Goal: Task Accomplishment & Management: Manage account settings

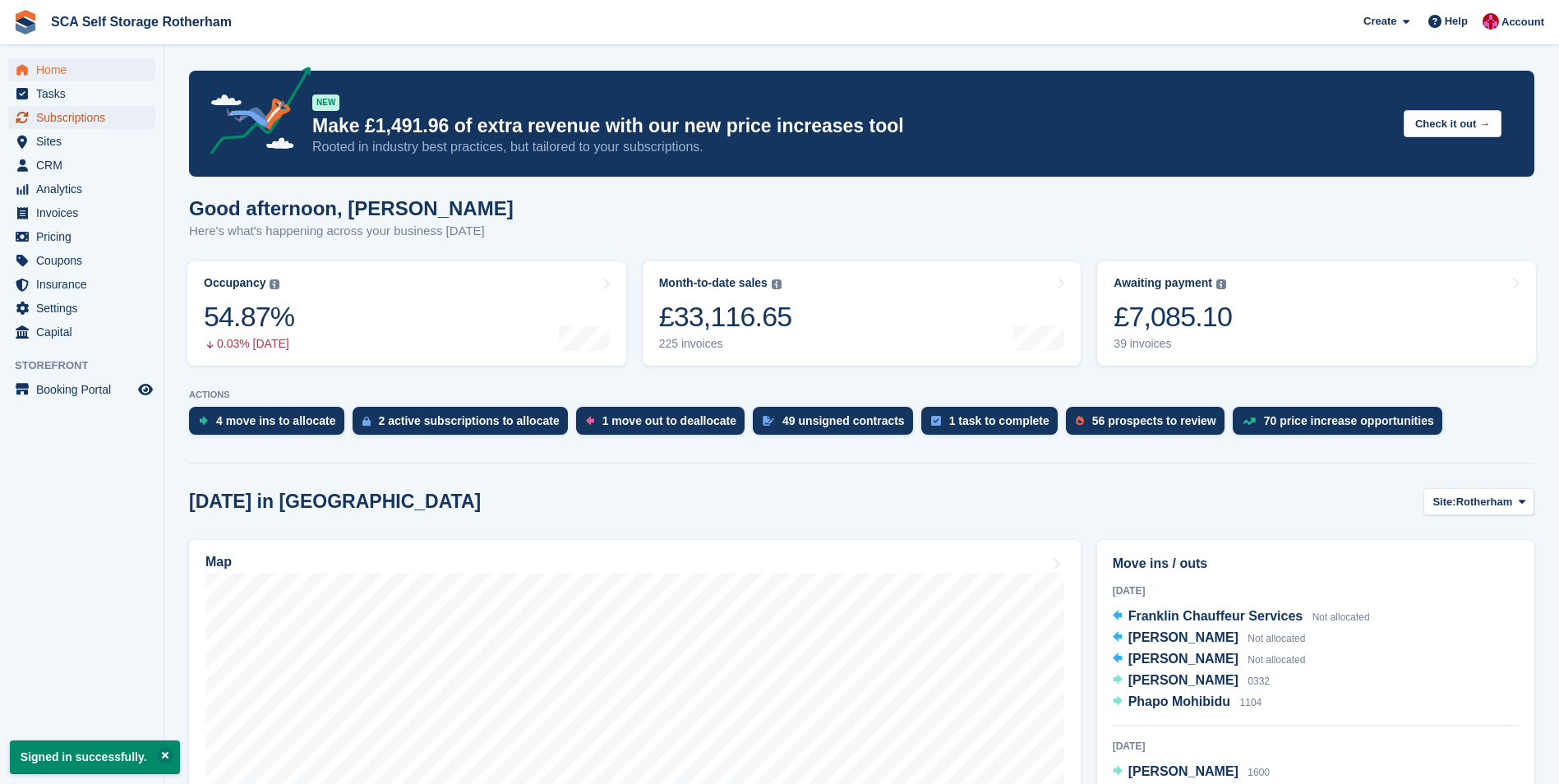
click at [93, 118] on span "Subscriptions" at bounding box center [85, 118] width 99 height 23
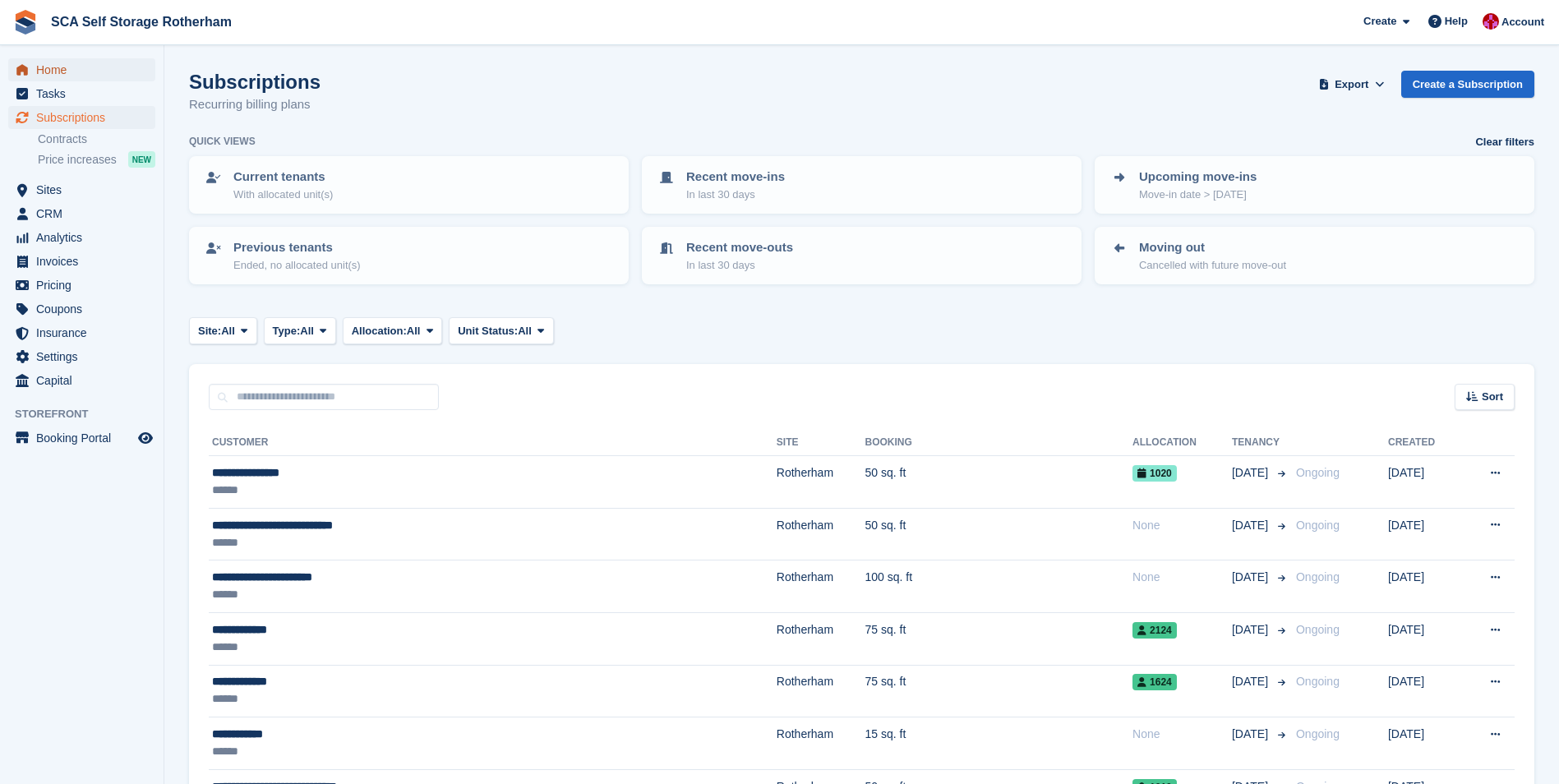
click at [89, 65] on span "Home" at bounding box center [85, 70] width 99 height 23
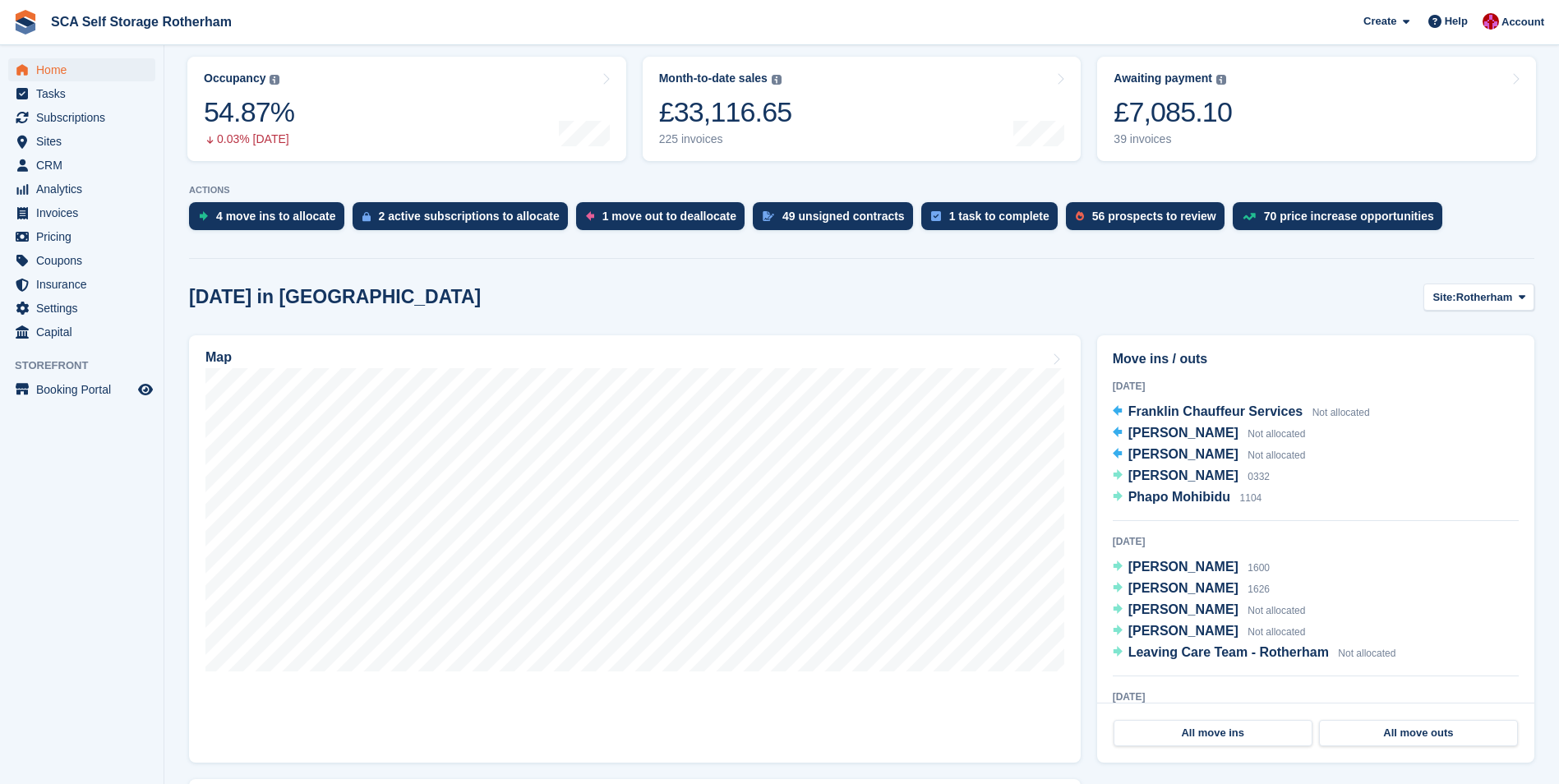
scroll to position [83, 0]
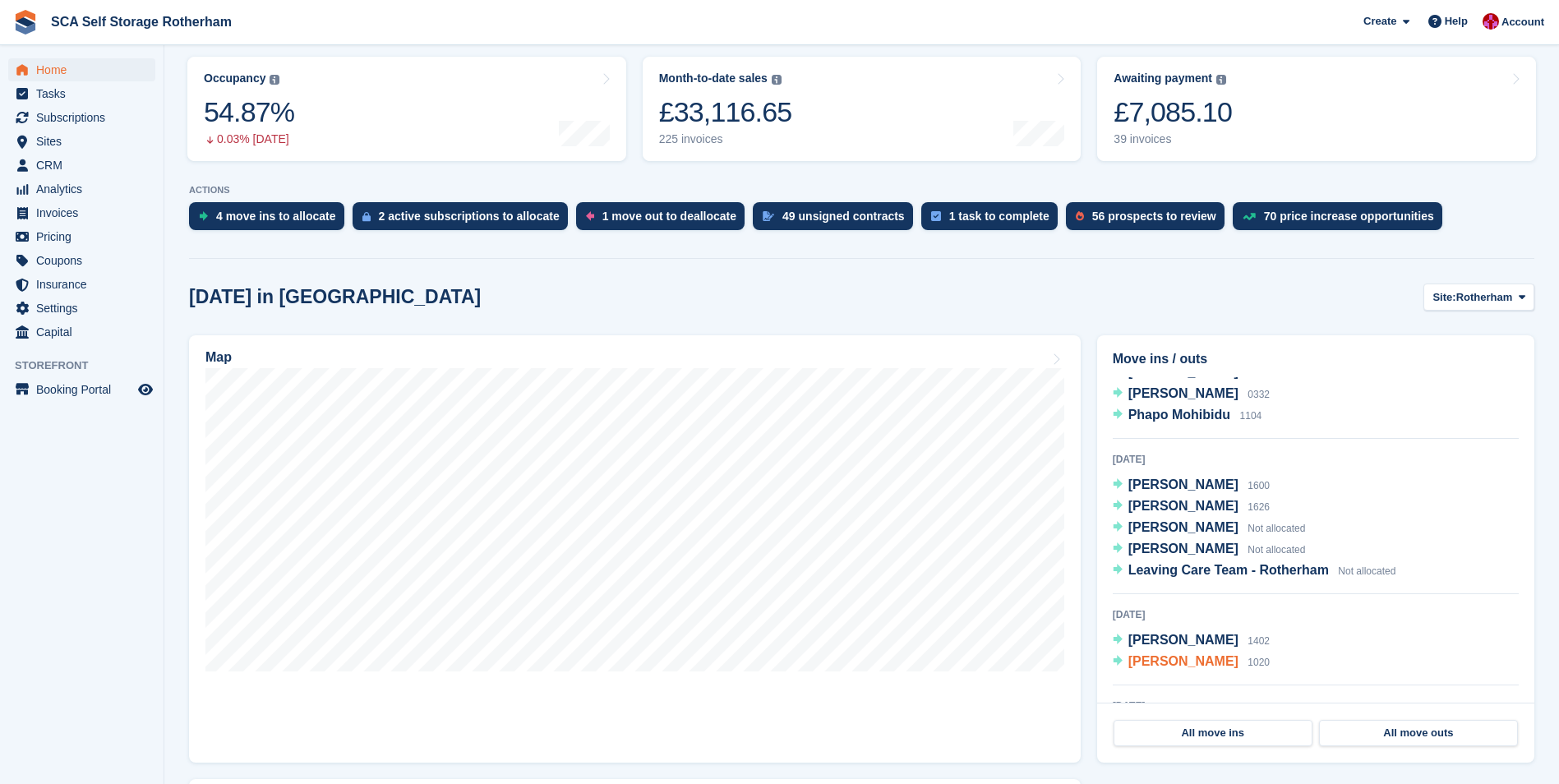
click at [1181, 658] on span "[PERSON_NAME]" at bounding box center [1183, 661] width 110 height 14
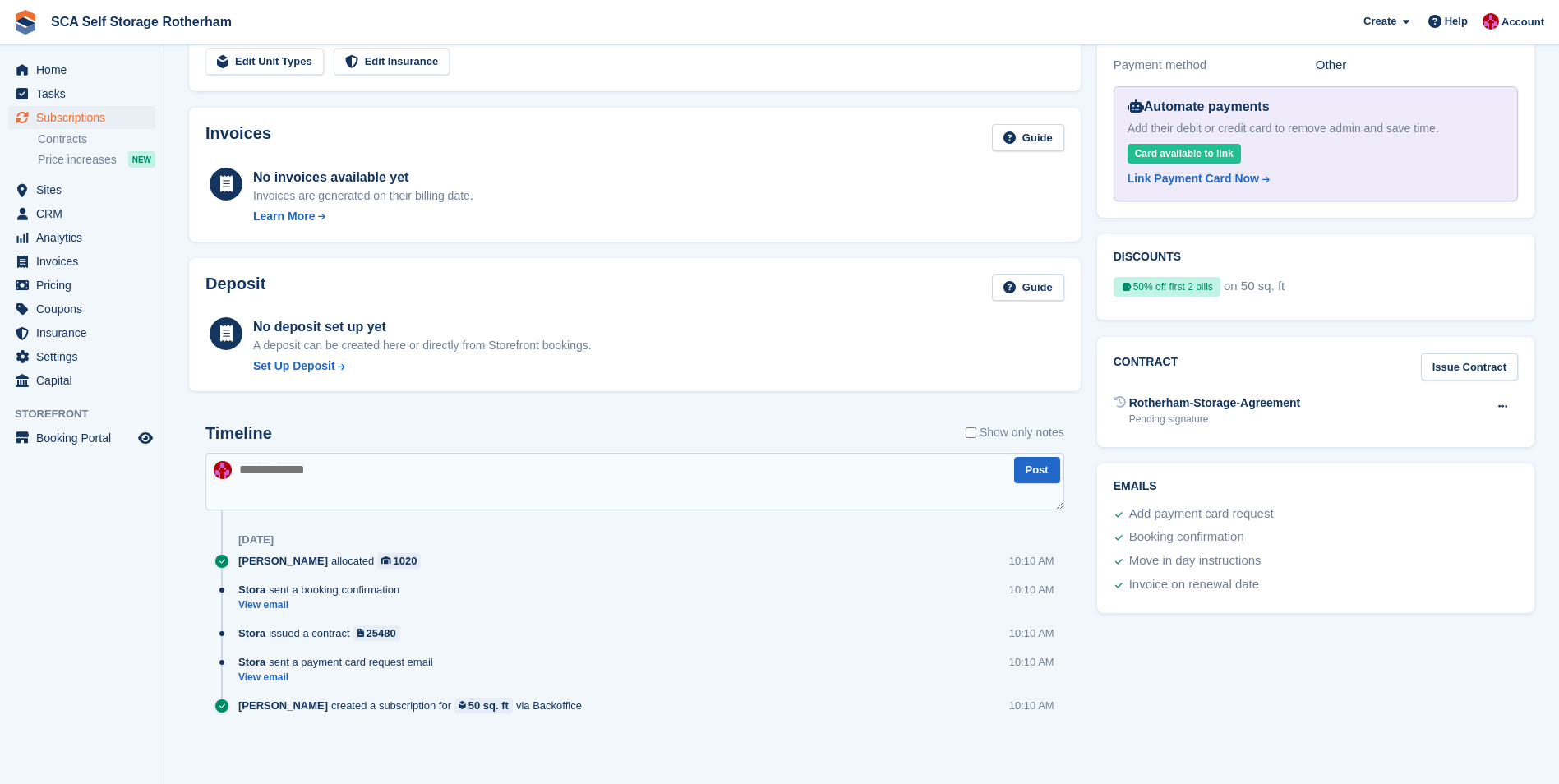
scroll to position [83, 0]
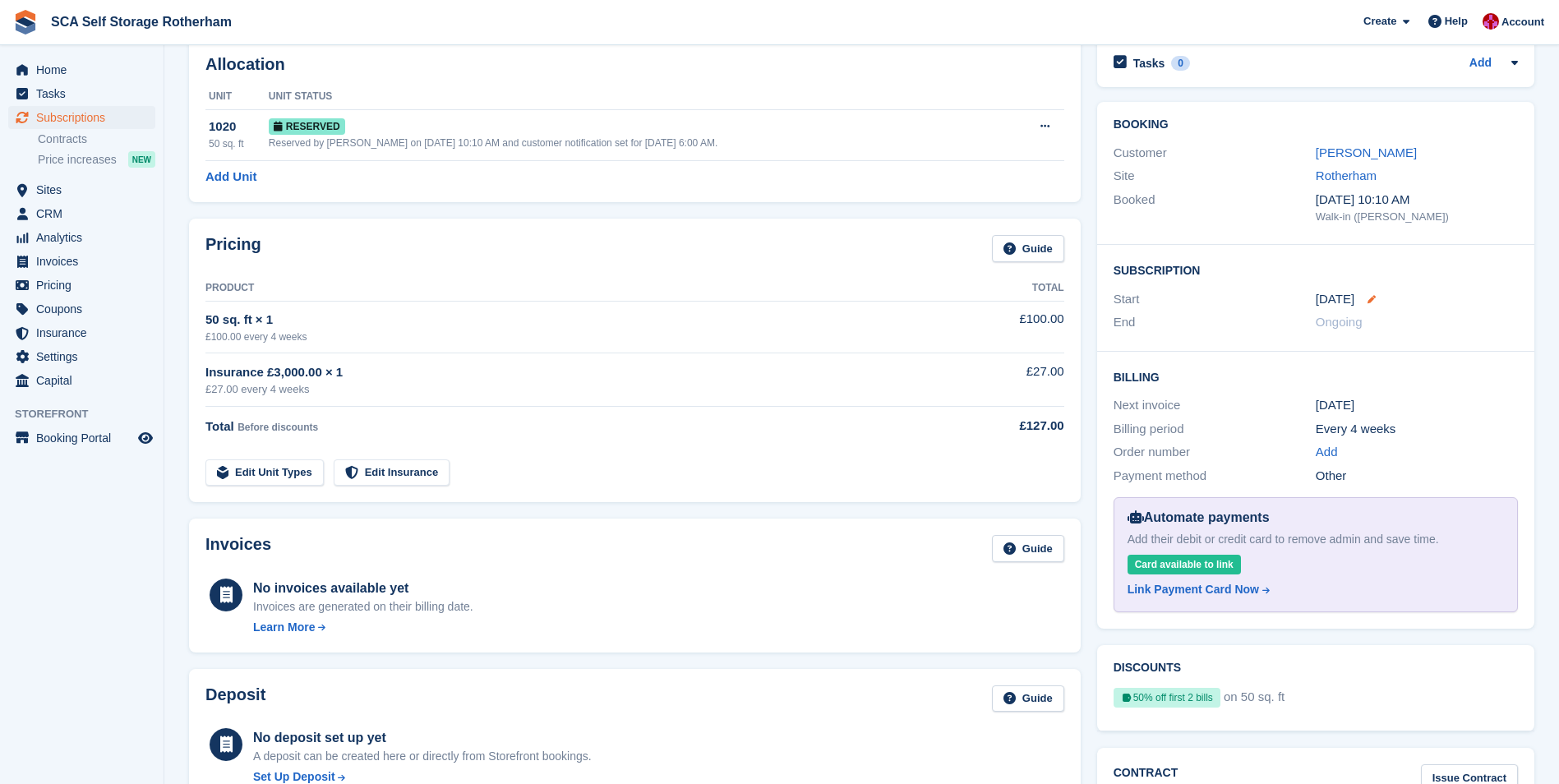
click at [1368, 297] on icon at bounding box center [1371, 299] width 8 height 8
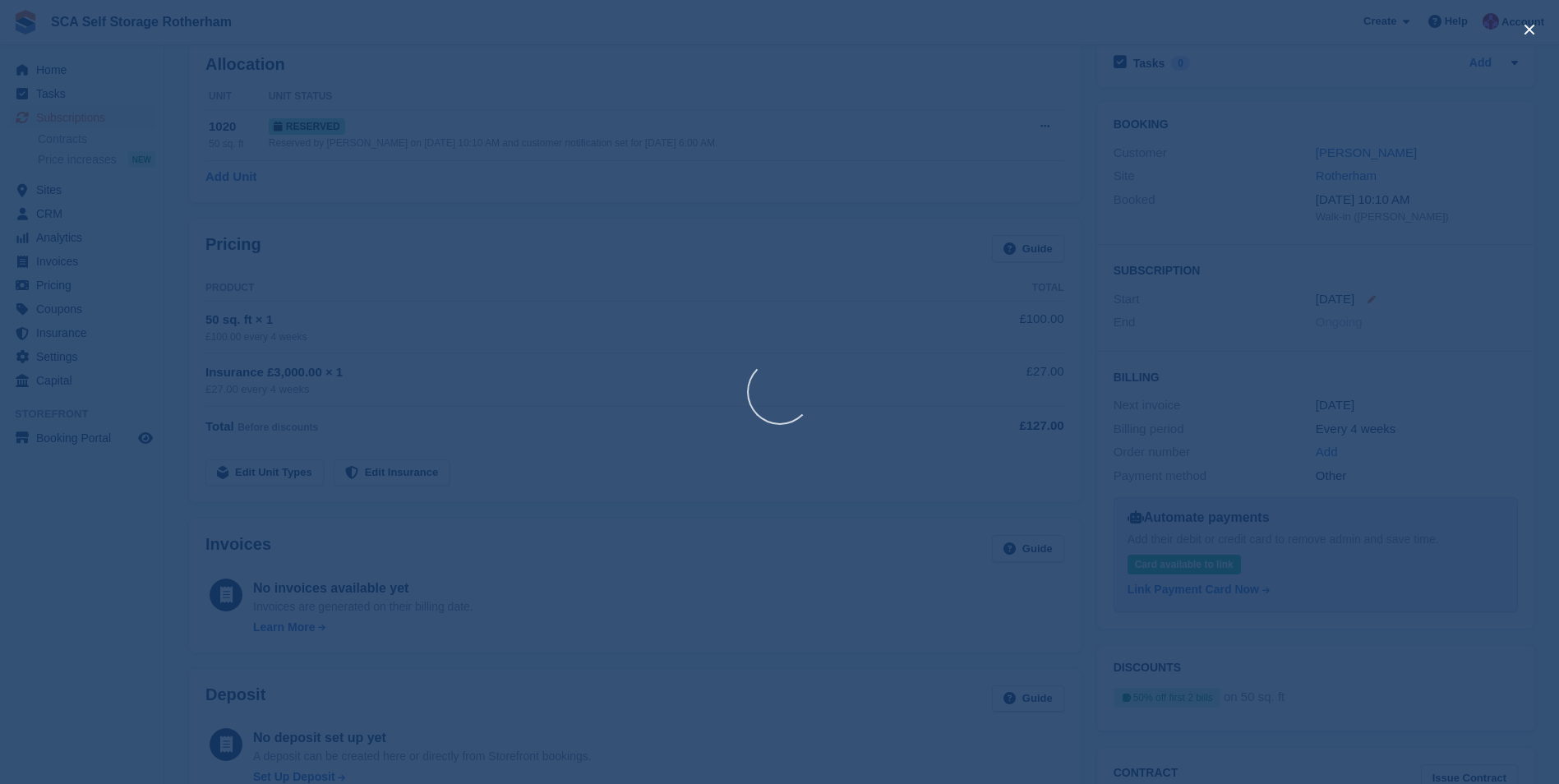
select select "*"
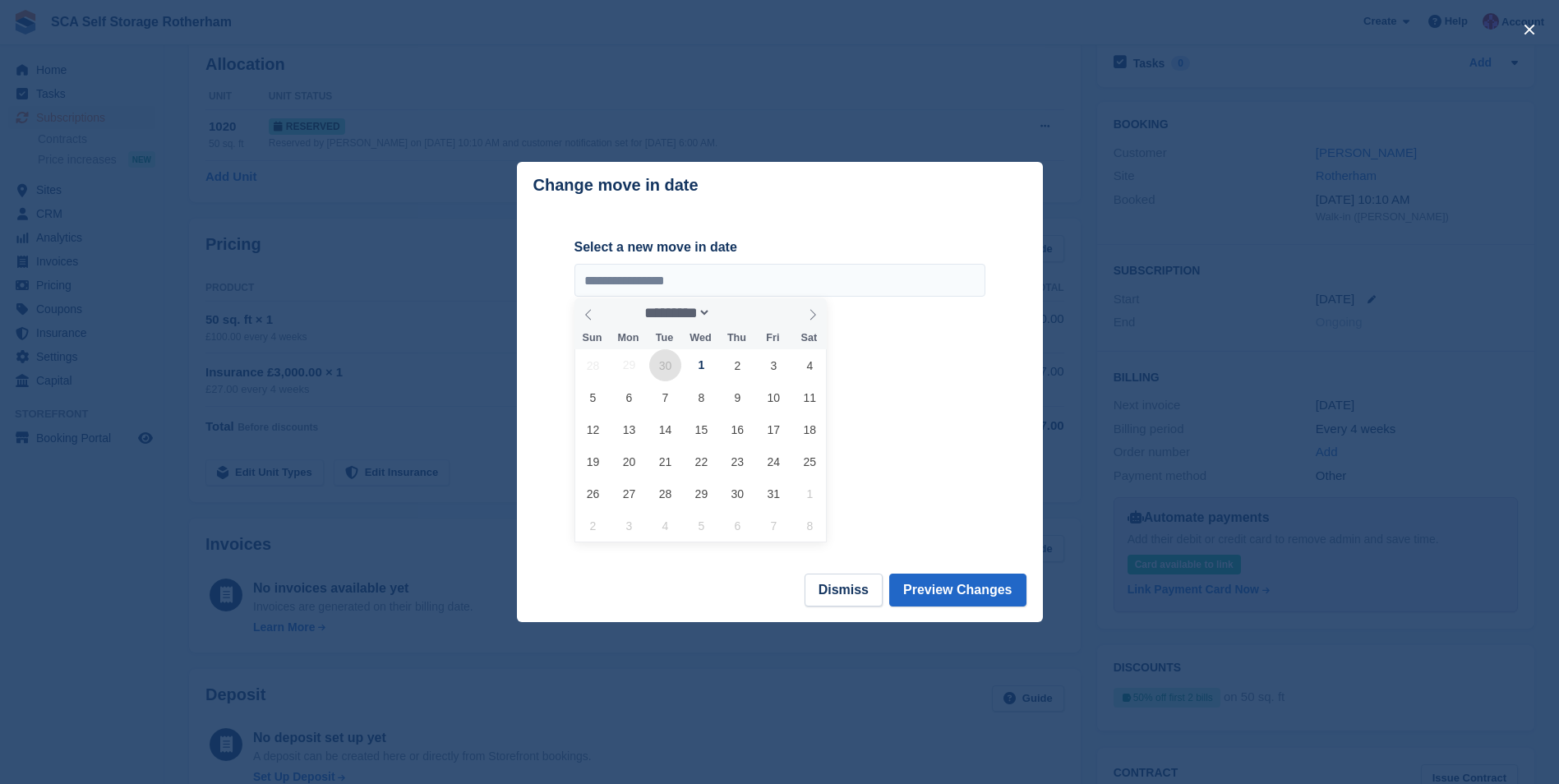
click at [674, 366] on span "30" at bounding box center [665, 365] width 32 height 32
type input "**********"
select select "*"
click at [962, 595] on button "Preview Changes" at bounding box center [958, 589] width 137 height 33
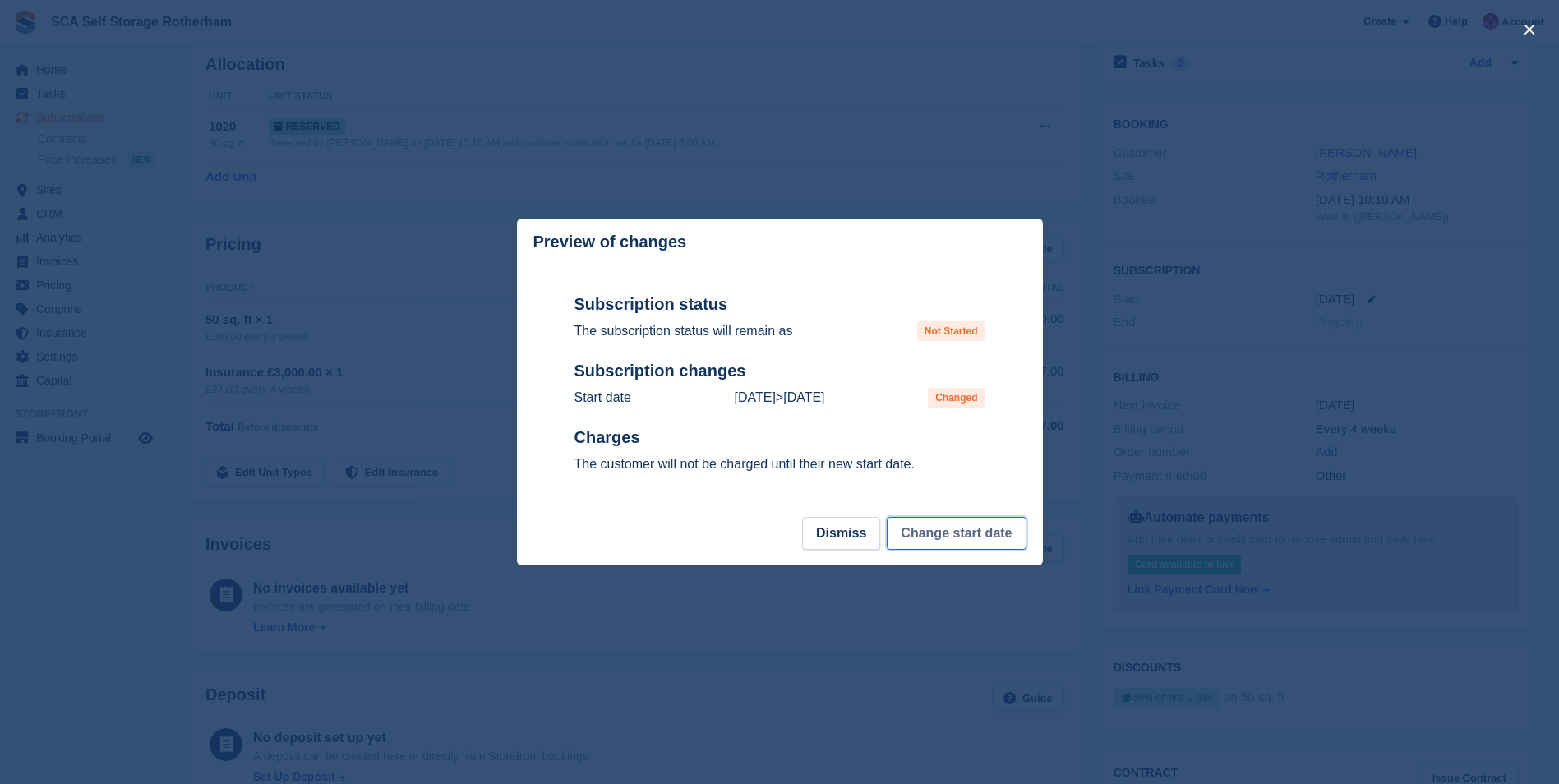
click at [930, 532] on button "Change start date" at bounding box center [956, 533] width 139 height 33
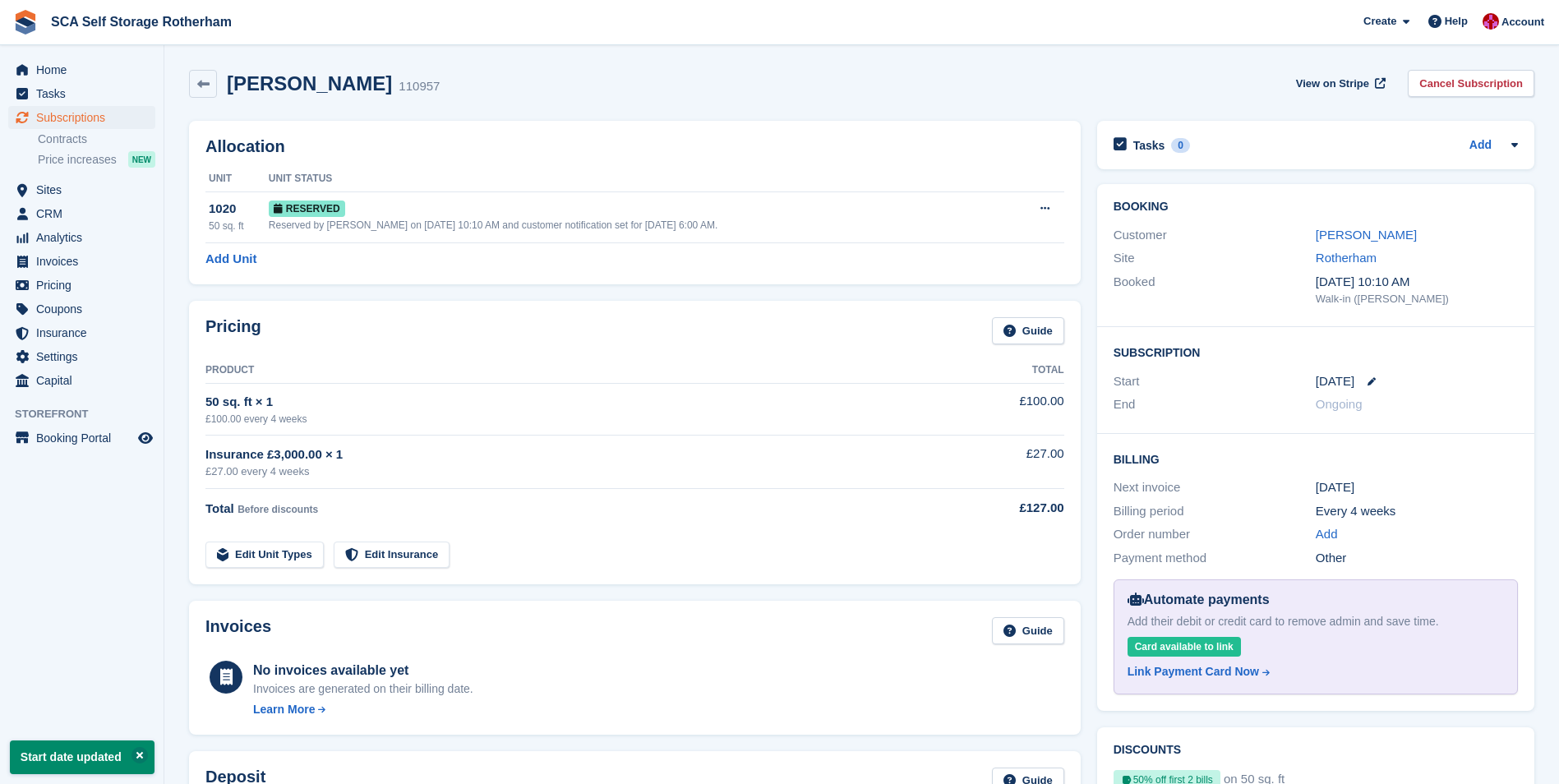
scroll to position [0, 0]
click at [22, 18] on img at bounding box center [25, 22] width 24 height 24
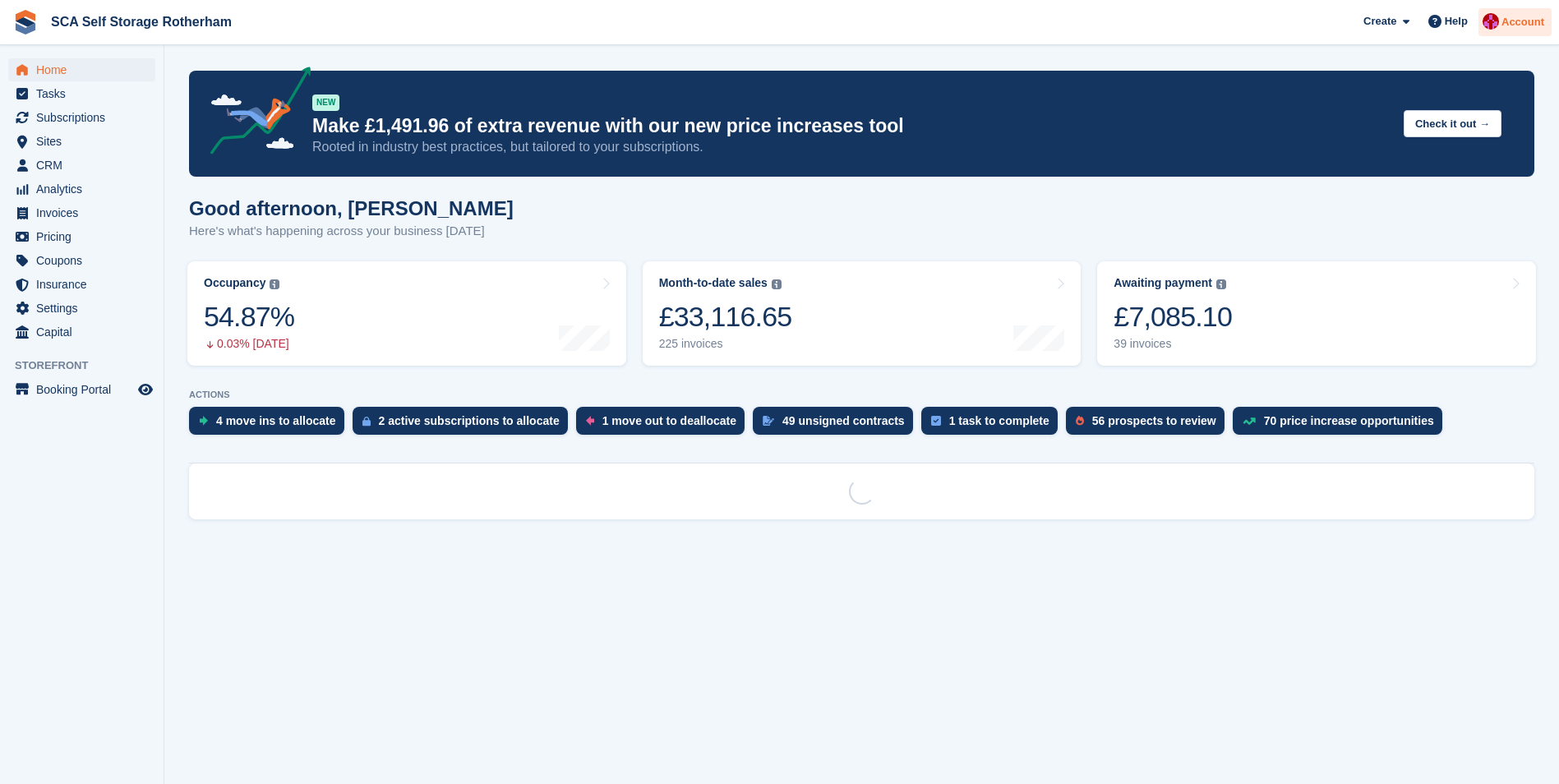
click at [1523, 28] on span "Account" at bounding box center [1523, 22] width 43 height 16
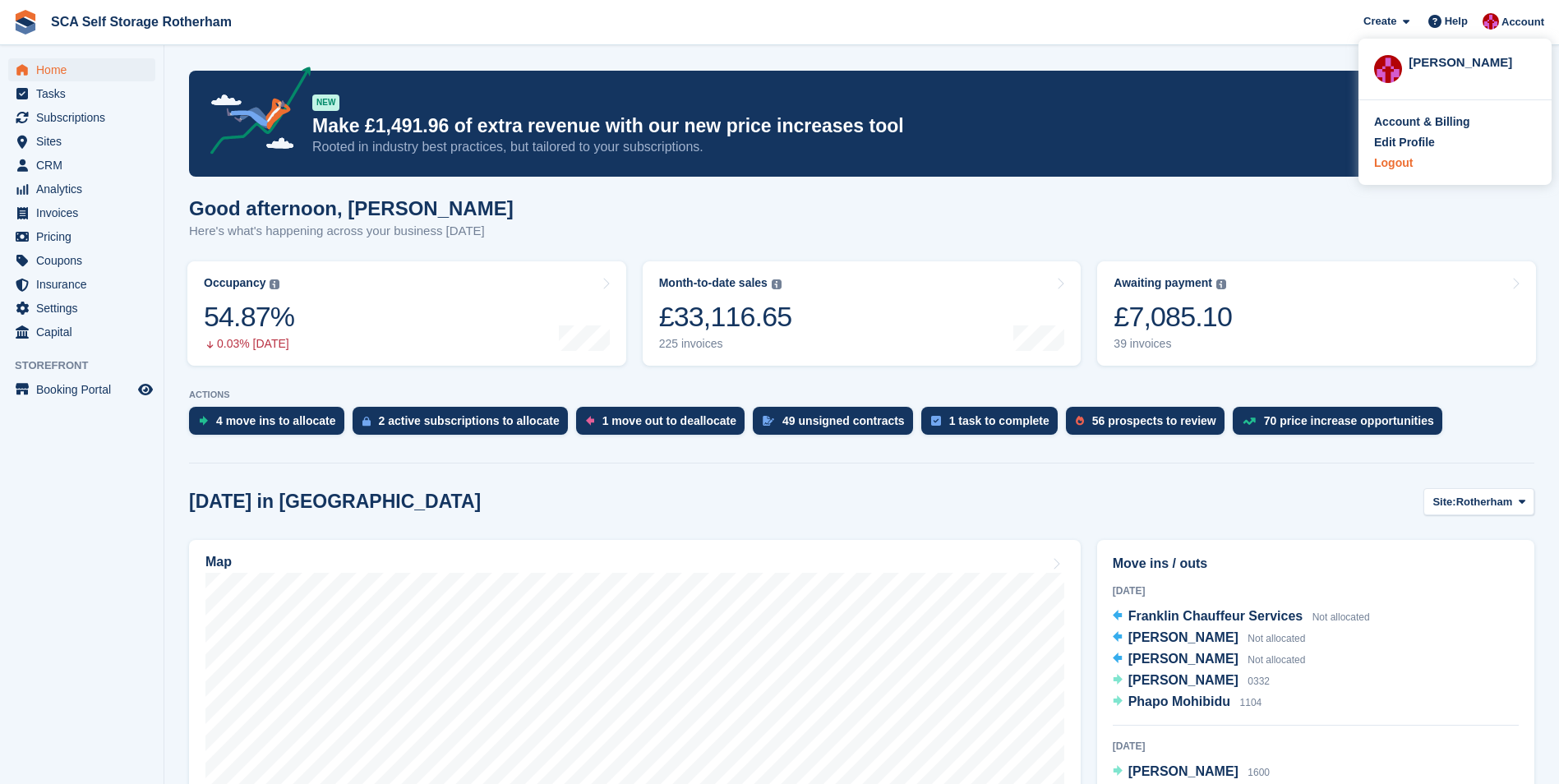
click at [1409, 156] on div "Logout" at bounding box center [1393, 162] width 39 height 17
